Goal: Task Accomplishment & Management: Complete application form

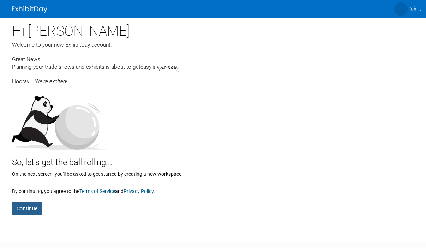
click at [35, 202] on button "Continue" at bounding box center [27, 208] width 30 height 13
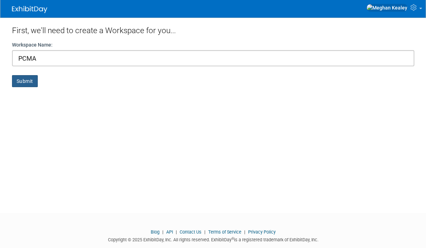
type input "PCMA"
click at [30, 79] on button "Submit" at bounding box center [25, 81] width 26 height 12
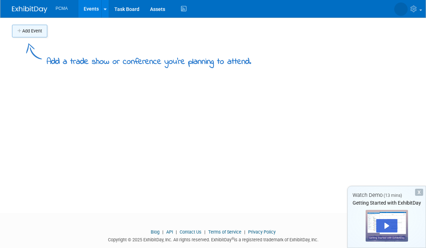
click at [31, 35] on button "Add Event" at bounding box center [29, 31] width 35 height 13
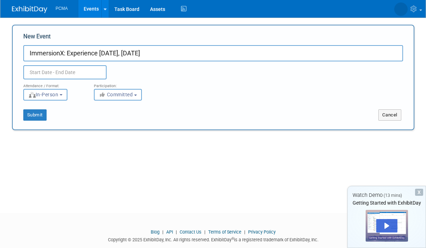
type input "ImmersionX: Experience [DATE], [DATE]"
click at [78, 76] on input "text" at bounding box center [64, 72] width 83 height 14
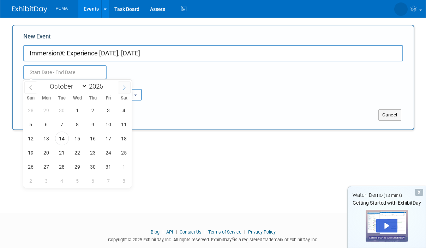
click at [127, 89] on span at bounding box center [124, 87] width 13 height 12
select select "11"
click at [127, 89] on span at bounding box center [124, 87] width 13 height 12
type input "2026"
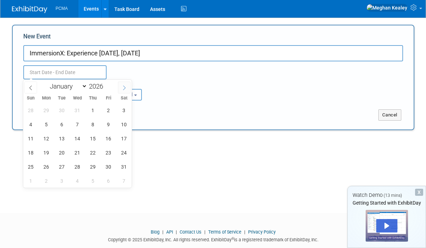
click at [127, 89] on span at bounding box center [124, 87] width 13 height 12
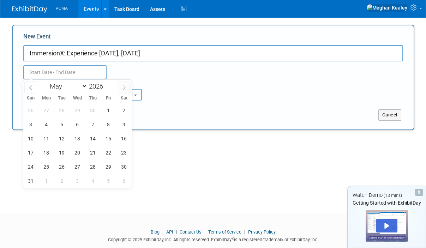
select select "5"
click at [105, 87] on span at bounding box center [105, 88] width 5 height 4
click at [108, 83] on span at bounding box center [105, 84] width 5 height 4
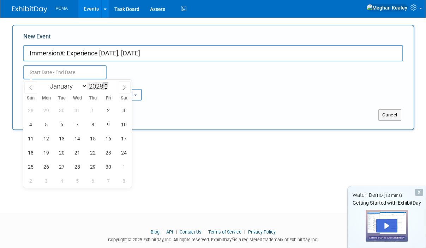
click at [108, 83] on span at bounding box center [105, 84] width 5 height 4
type input "2030"
select select "0"
click at [64, 139] on span "15" at bounding box center [62, 139] width 14 height 14
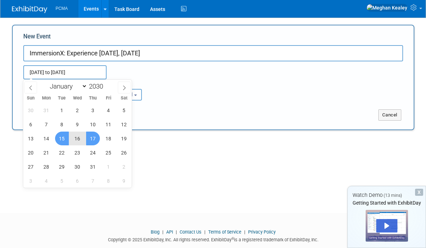
click at [94, 140] on span "17" at bounding box center [93, 139] width 14 height 14
type input "Jan 15, 2030 to Jan 17, 2030"
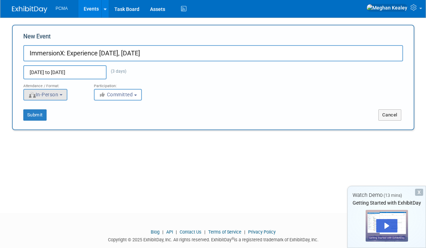
click at [66, 96] on button "In-Person" at bounding box center [45, 95] width 44 height 12
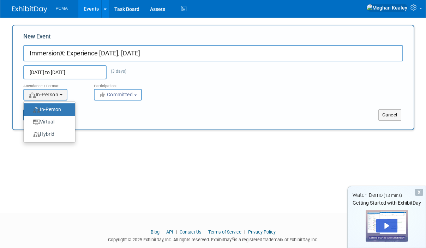
click at [66, 105] on label "In-Person" at bounding box center [47, 110] width 41 height 10
click at [30, 107] on input "In-Person" at bounding box center [27, 109] width 5 height 5
click at [123, 91] on button "Committed" at bounding box center [118, 95] width 48 height 12
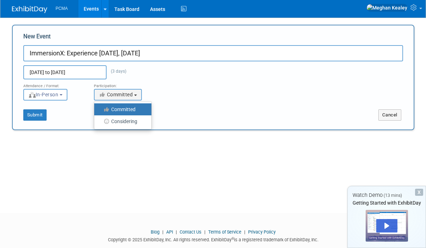
click at [174, 88] on div "Attendance / Format: <img src="https://www.exhibitday.com/Images/Format-InPerso…" at bounding box center [213, 89] width 390 height 21
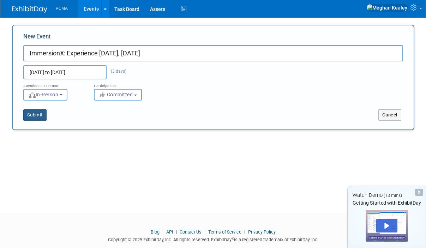
click at [38, 115] on button "Submit" at bounding box center [34, 114] width 23 height 11
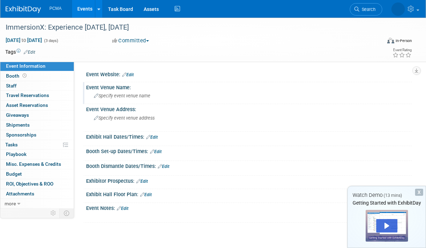
click at [122, 96] on span "Specify event venue name" at bounding box center [122, 95] width 56 height 5
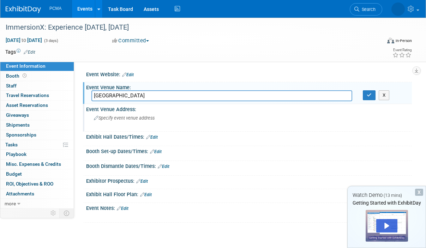
type input "Austin Convention Center"
click at [137, 122] on div "Specify event venue address" at bounding box center [153, 121] width 125 height 16
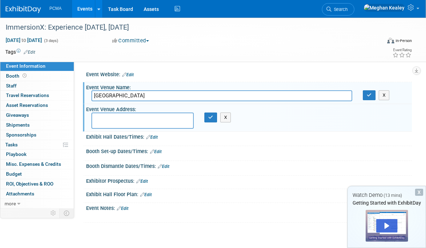
paste textarea "500 E Cesar Chavez St, Austin, TX 78701"
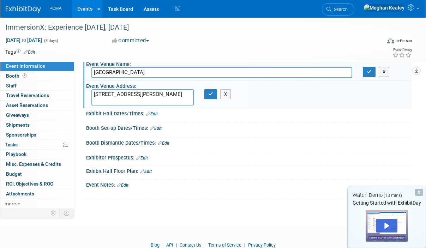
type textarea "500 E Cesar Chavez St, Austin, TX 78701"
click at [155, 113] on link "Edit" at bounding box center [152, 113] width 12 height 5
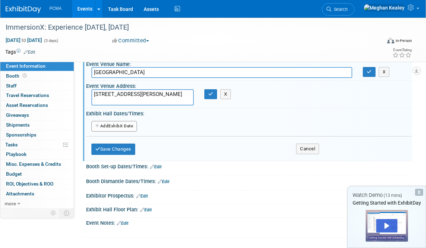
click at [129, 125] on button "Add Another Exhibit Date" at bounding box center [114, 126] width 46 height 11
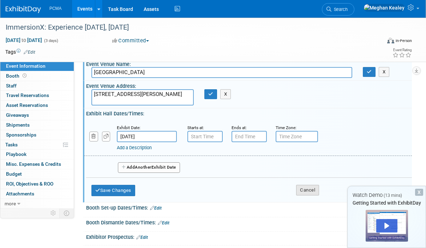
click at [305, 190] on button "Cancel" at bounding box center [307, 190] width 23 height 11
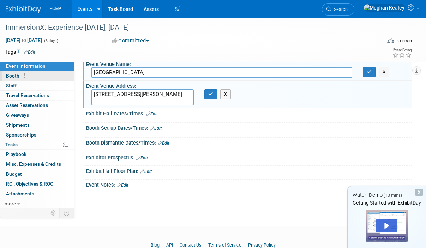
click at [32, 78] on link "Booth" at bounding box center [36, 76] width 73 height 10
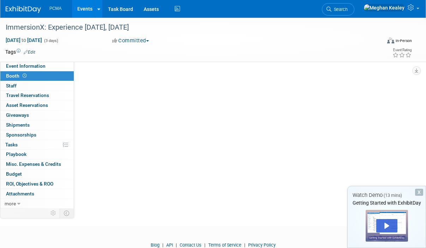
scroll to position [0, 0]
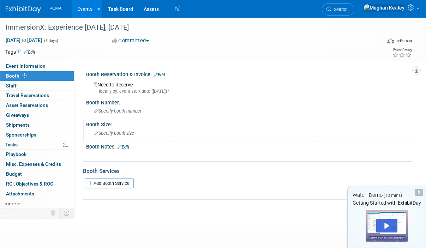
click at [140, 132] on div "Specify booth size" at bounding box center [248, 133] width 315 height 11
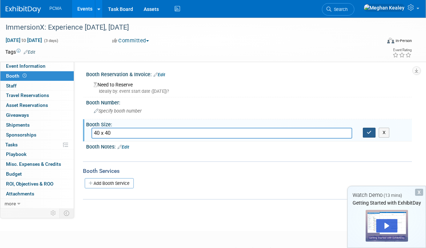
type input "40 x 40"
click at [370, 133] on icon "button" at bounding box center [369, 132] width 5 height 5
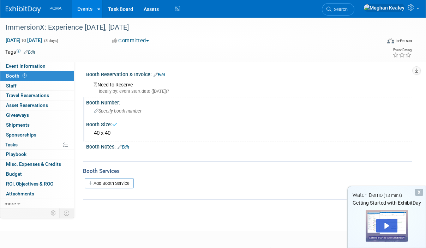
click at [120, 114] on div "Specify booth number" at bounding box center [248, 110] width 315 height 11
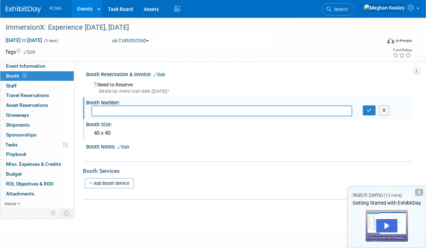
click at [101, 131] on div "40 x 40" at bounding box center [248, 133] width 315 height 11
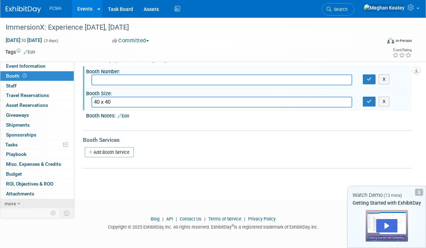
scroll to position [31, 0]
click at [13, 201] on span "more" at bounding box center [10, 204] width 11 height 6
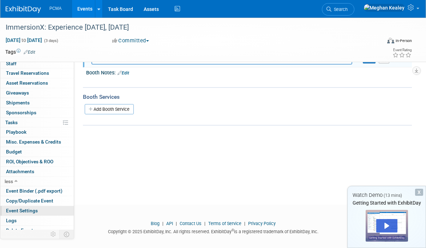
scroll to position [75, 0]
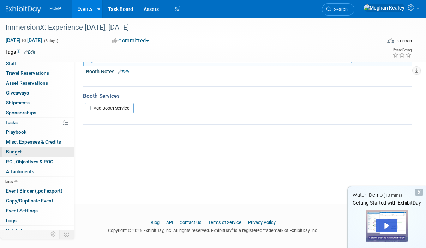
click at [44, 147] on link "Budget" at bounding box center [36, 152] width 73 height 10
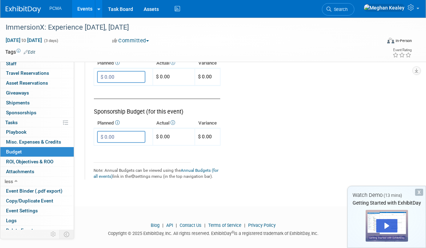
scroll to position [489, 0]
click at [419, 192] on div "X" at bounding box center [419, 192] width 8 height 7
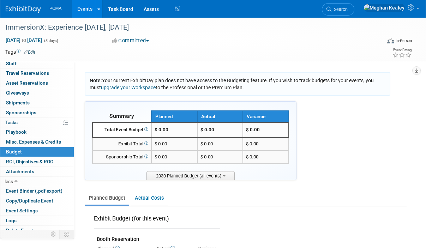
scroll to position [0, 0]
